Goal: Answer question/provide support

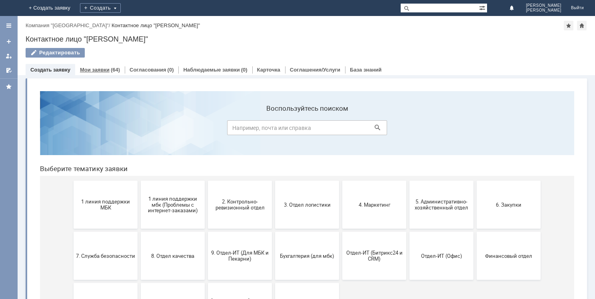
click at [101, 68] on link "Мои заявки" at bounding box center [95, 70] width 30 height 6
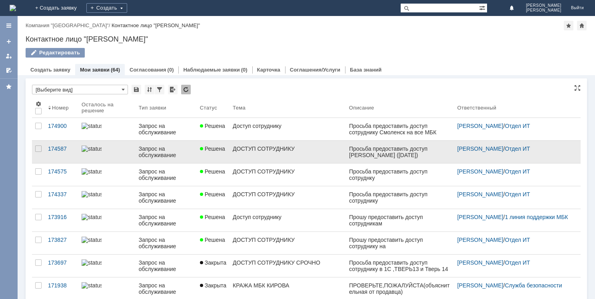
click at [370, 154] on div "[PERSON_NAME] ([DATE])" at bounding box center [388, 155] width 78 height 6
click at [264, 148] on div "ДОСТУП СОТРУДНИКУ" at bounding box center [288, 149] width 110 height 6
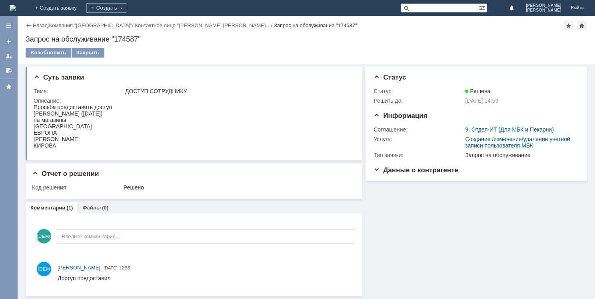
click at [401, 220] on div "Информация Статус Статус: Решена Решить до: [DATE] 14:59 Информация Соглашение:…" at bounding box center [474, 180] width 225 height 232
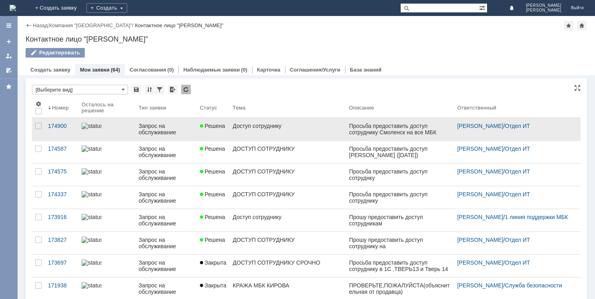
click at [281, 127] on div "Доступ сотруднику" at bounding box center [288, 126] width 110 height 6
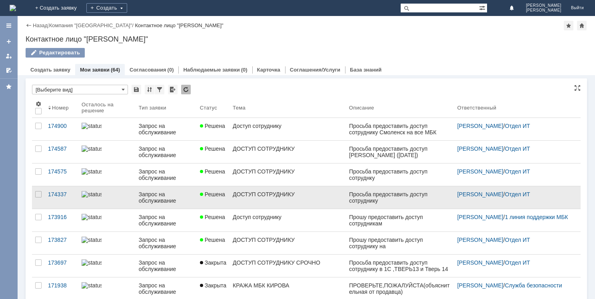
click at [260, 194] on div "ДОСТУП СОТРУДНИКУ" at bounding box center [288, 194] width 110 height 6
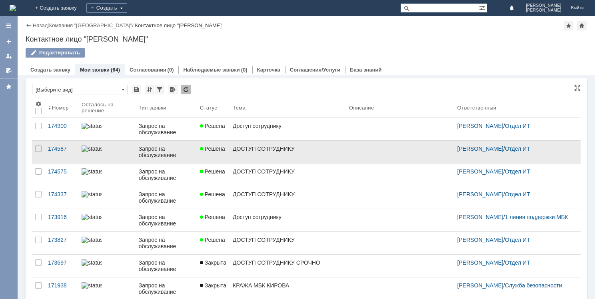
click at [332, 154] on link "ДОСТУП СОТРУДНИКУ" at bounding box center [288, 152] width 116 height 22
